Goal: Transaction & Acquisition: Purchase product/service

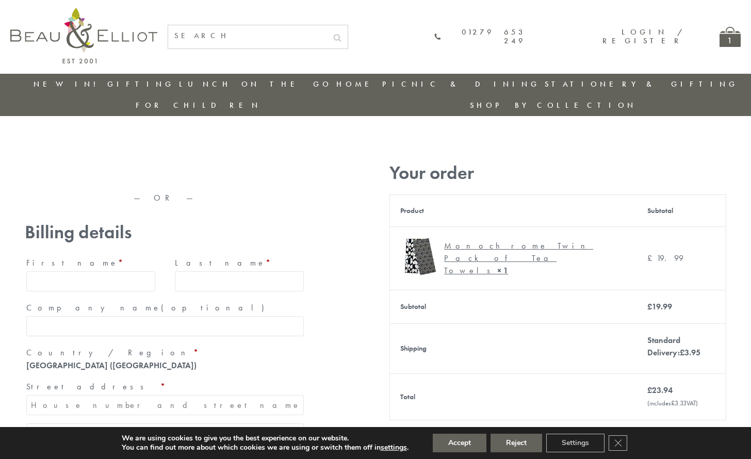
type input "[EMAIL_ADDRESS][DOMAIN_NAME]"
type input "[PERSON_NAME]"
type input "23, [GEOGRAPHIC_DATA], [GEOGRAPHIC_DATA]"
type input "[GEOGRAPHIC_DATA]"
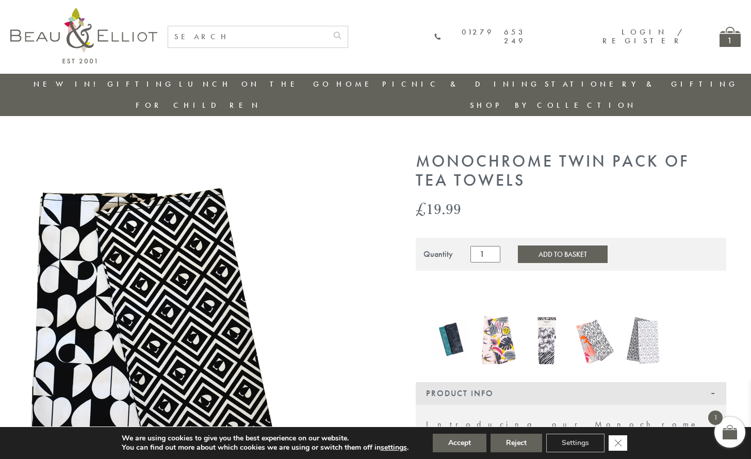
click at [619, 443] on icon "Close GDPR Cookie Banner" at bounding box center [618, 442] width 19 height 15
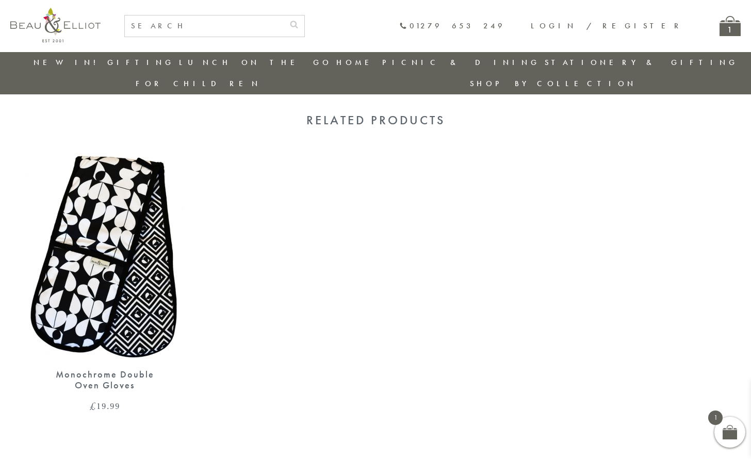
scroll to position [756, 0]
